Goal: Information Seeking & Learning: Understand process/instructions

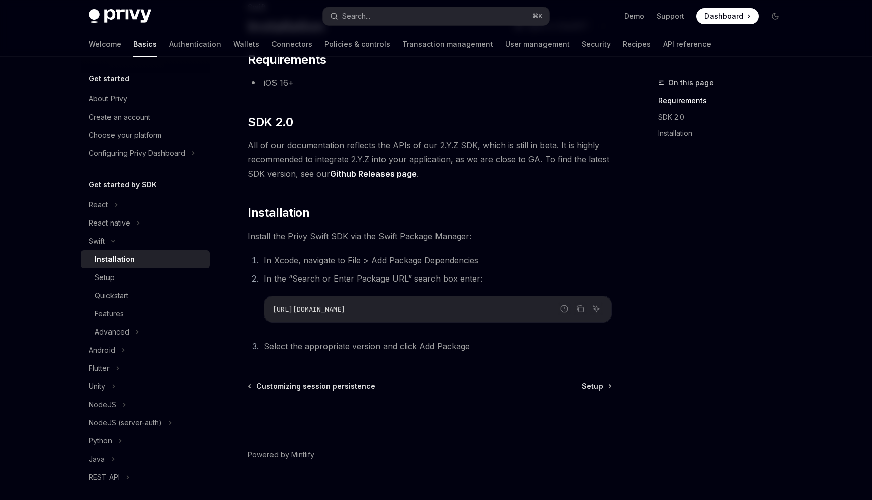
scroll to position [92, 0]
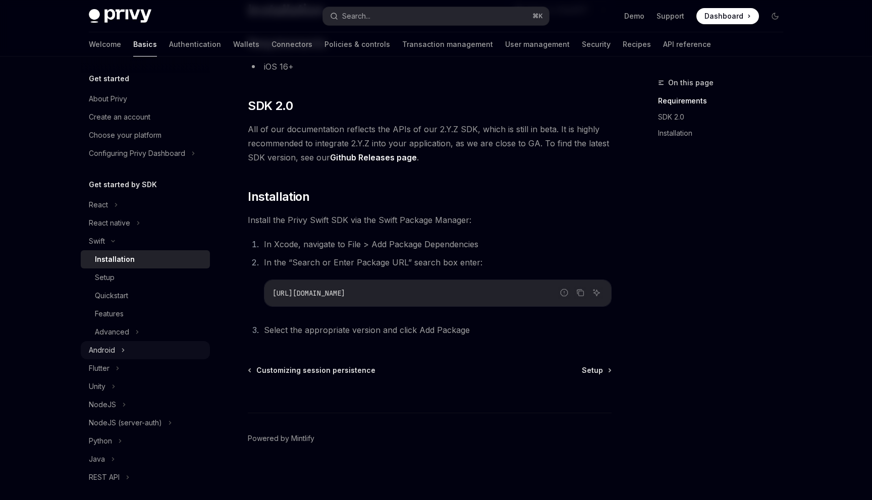
click at [121, 353] on icon at bounding box center [123, 350] width 4 height 12
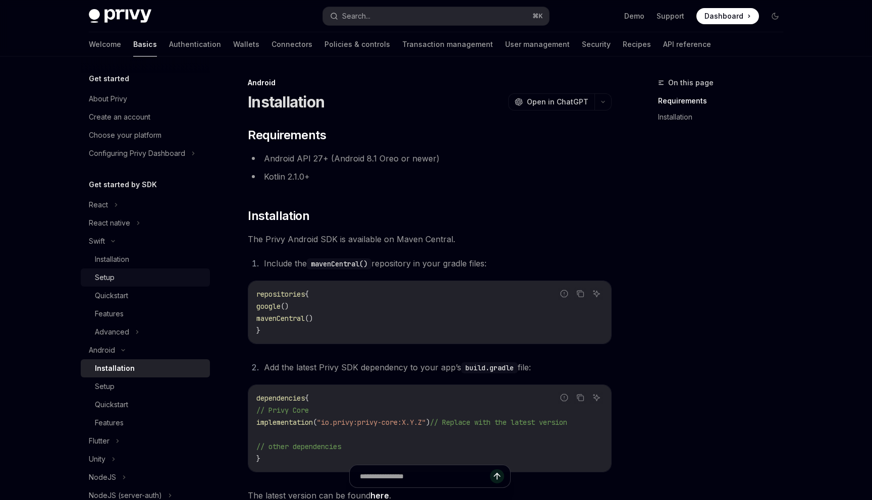
click at [165, 274] on div "Setup" at bounding box center [149, 277] width 109 height 12
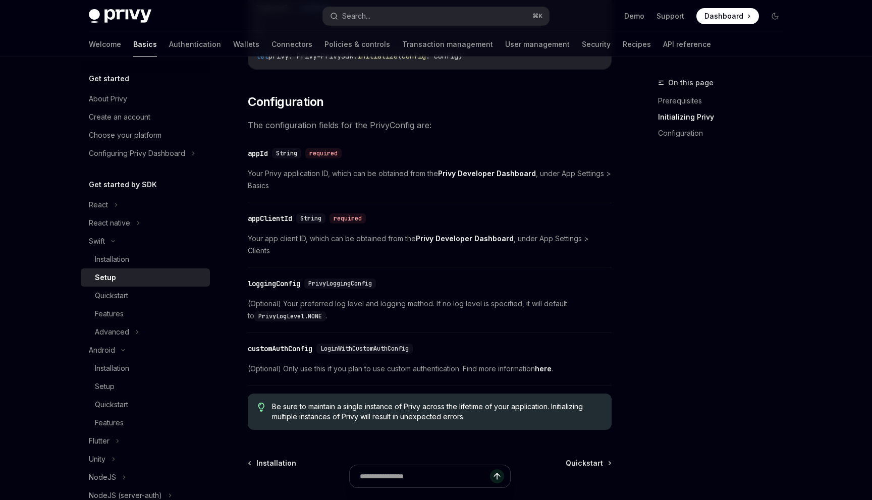
scroll to position [502, 0]
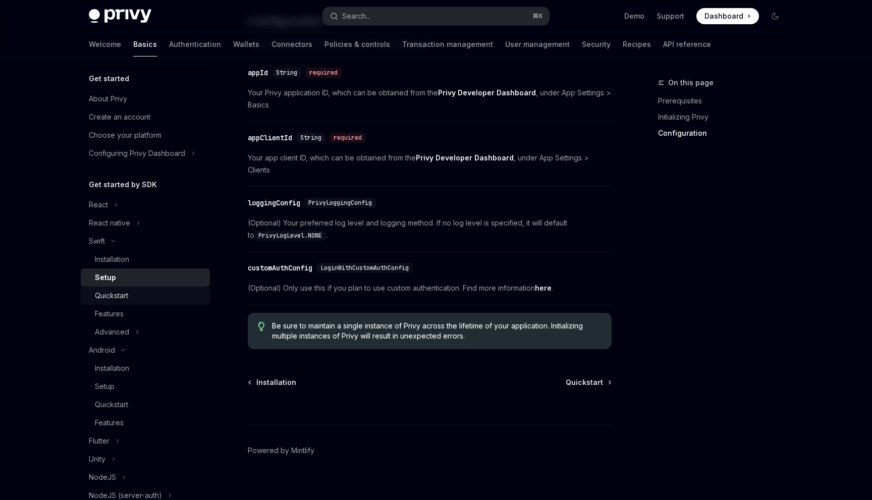
click at [107, 293] on div "Quickstart" at bounding box center [111, 296] width 33 height 12
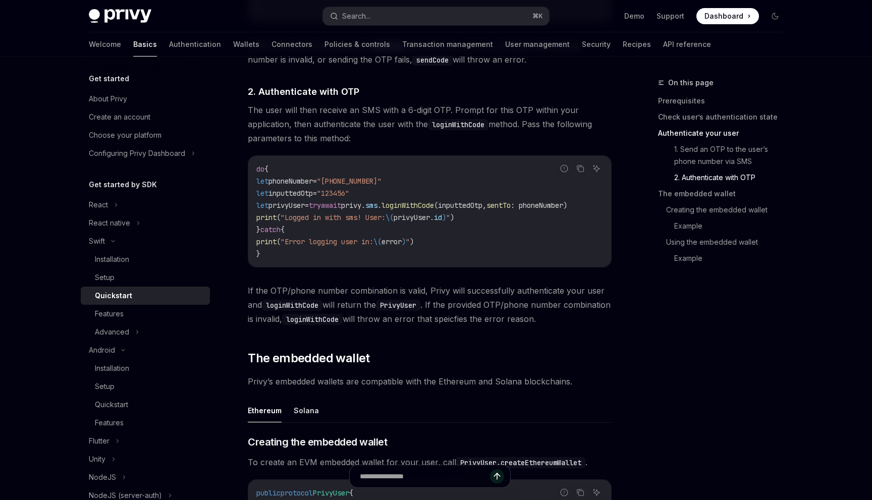
scroll to position [941, 0]
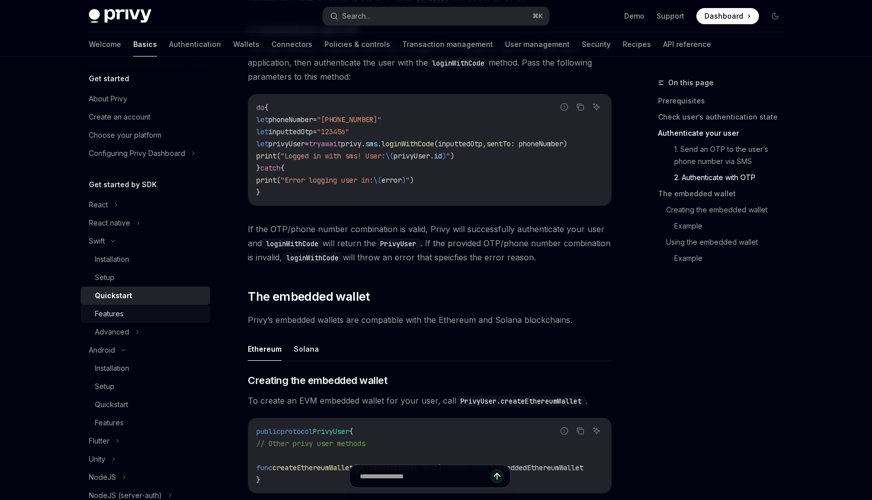
click at [158, 309] on div "Features" at bounding box center [149, 314] width 109 height 12
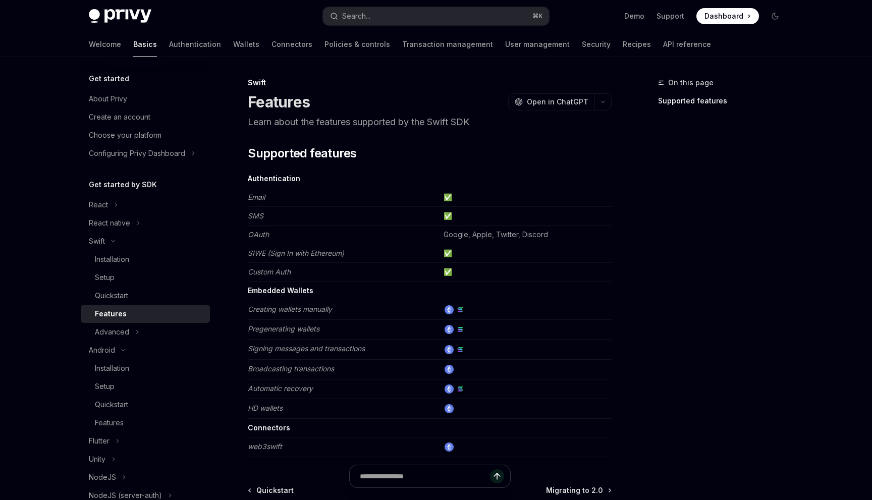
scroll to position [5, 0]
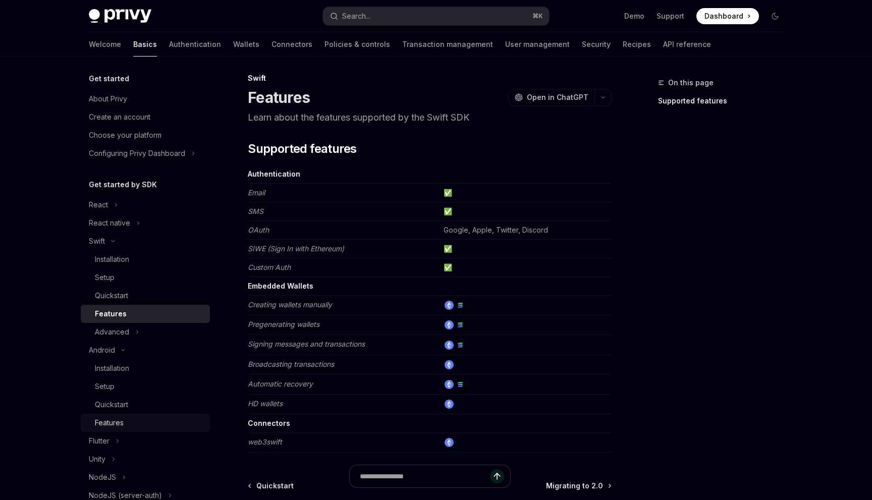
click at [141, 422] on div "Features" at bounding box center [149, 423] width 109 height 12
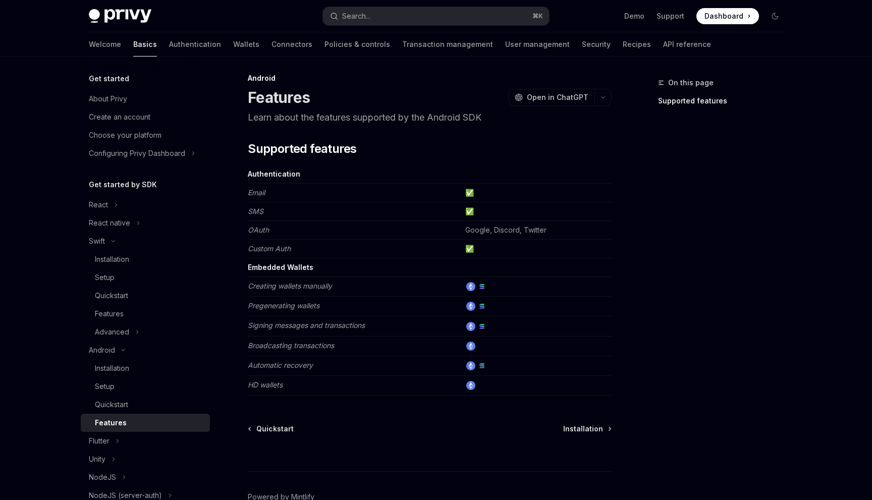
click at [209, 285] on li "Setup" at bounding box center [145, 277] width 129 height 18
click at [190, 282] on div "Setup" at bounding box center [149, 277] width 109 height 12
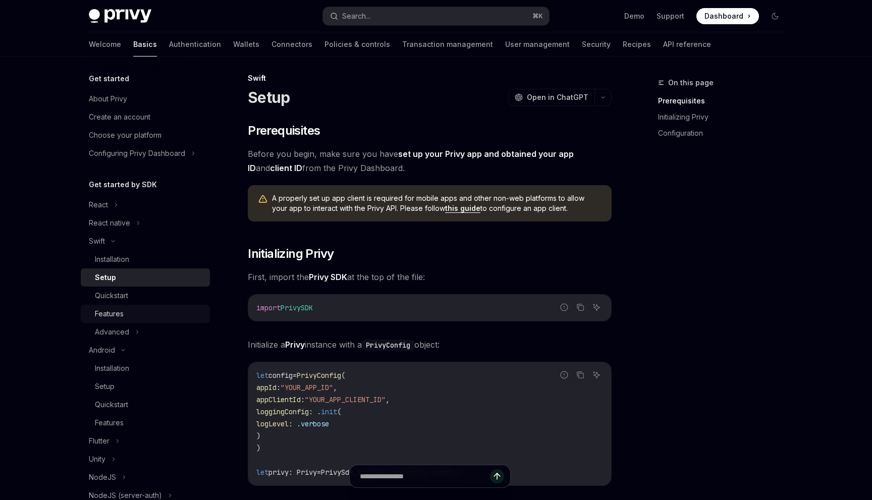
click at [183, 311] on div "Features" at bounding box center [149, 314] width 109 height 12
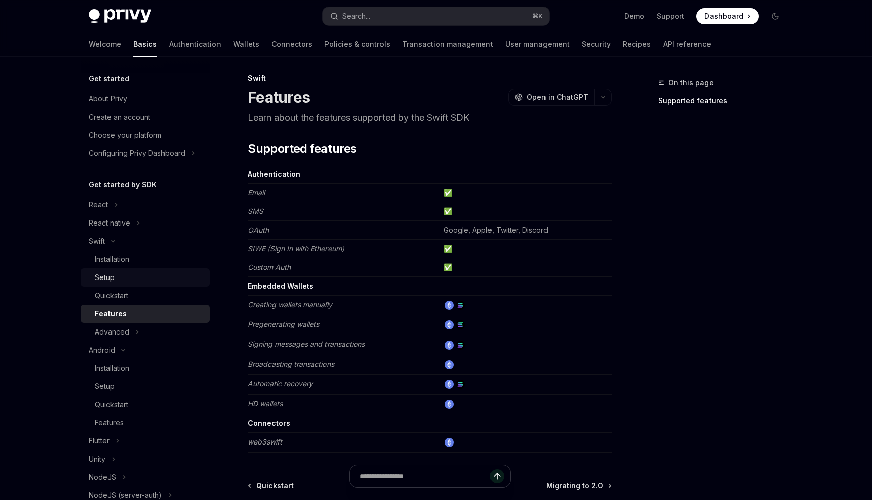
click at [151, 269] on link "Setup" at bounding box center [145, 277] width 129 height 18
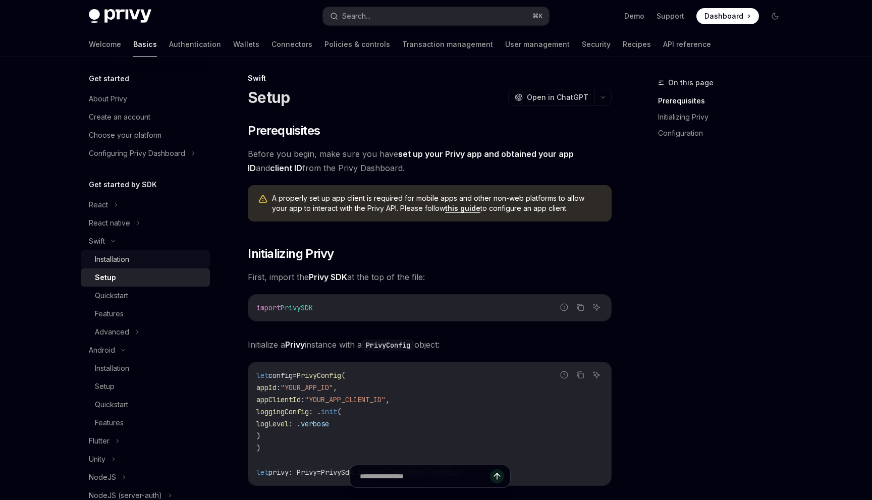
click at [152, 264] on div "Installation" at bounding box center [149, 259] width 109 height 12
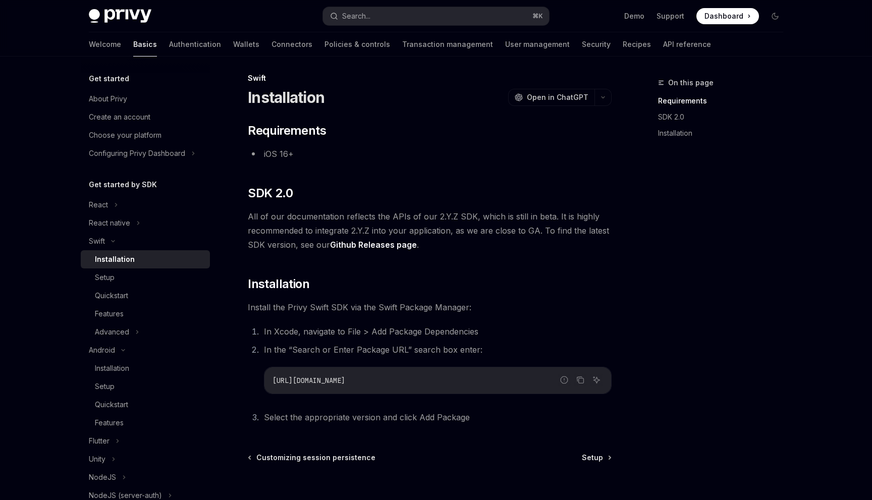
type textarea "*"
